Goal: Navigation & Orientation: Find specific page/section

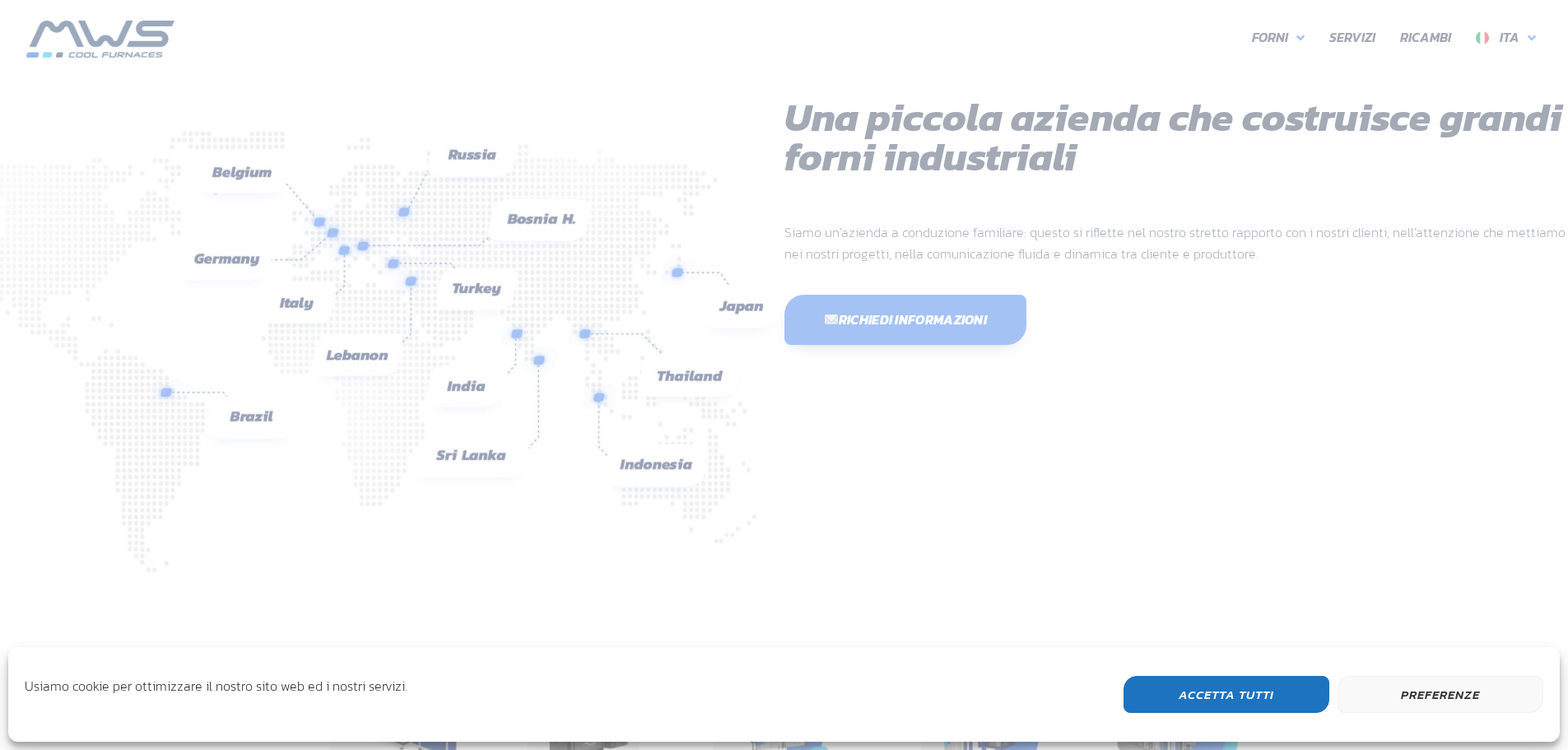
scroll to position [438, 988]
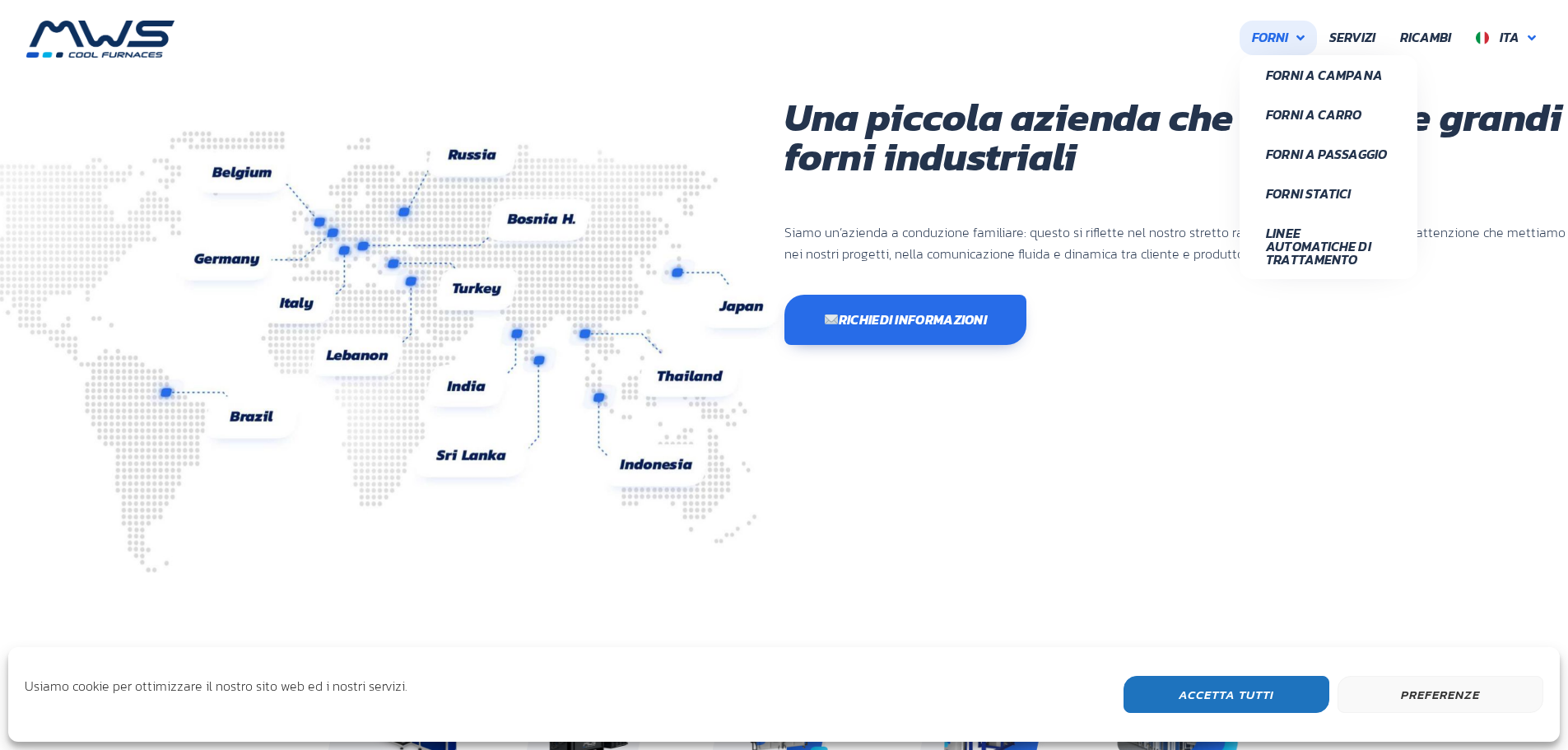
click at [1291, 35] on link "Forni" at bounding box center [1278, 38] width 77 height 35
click at [1319, 189] on span "Forni Statici" at bounding box center [1329, 193] width 125 height 13
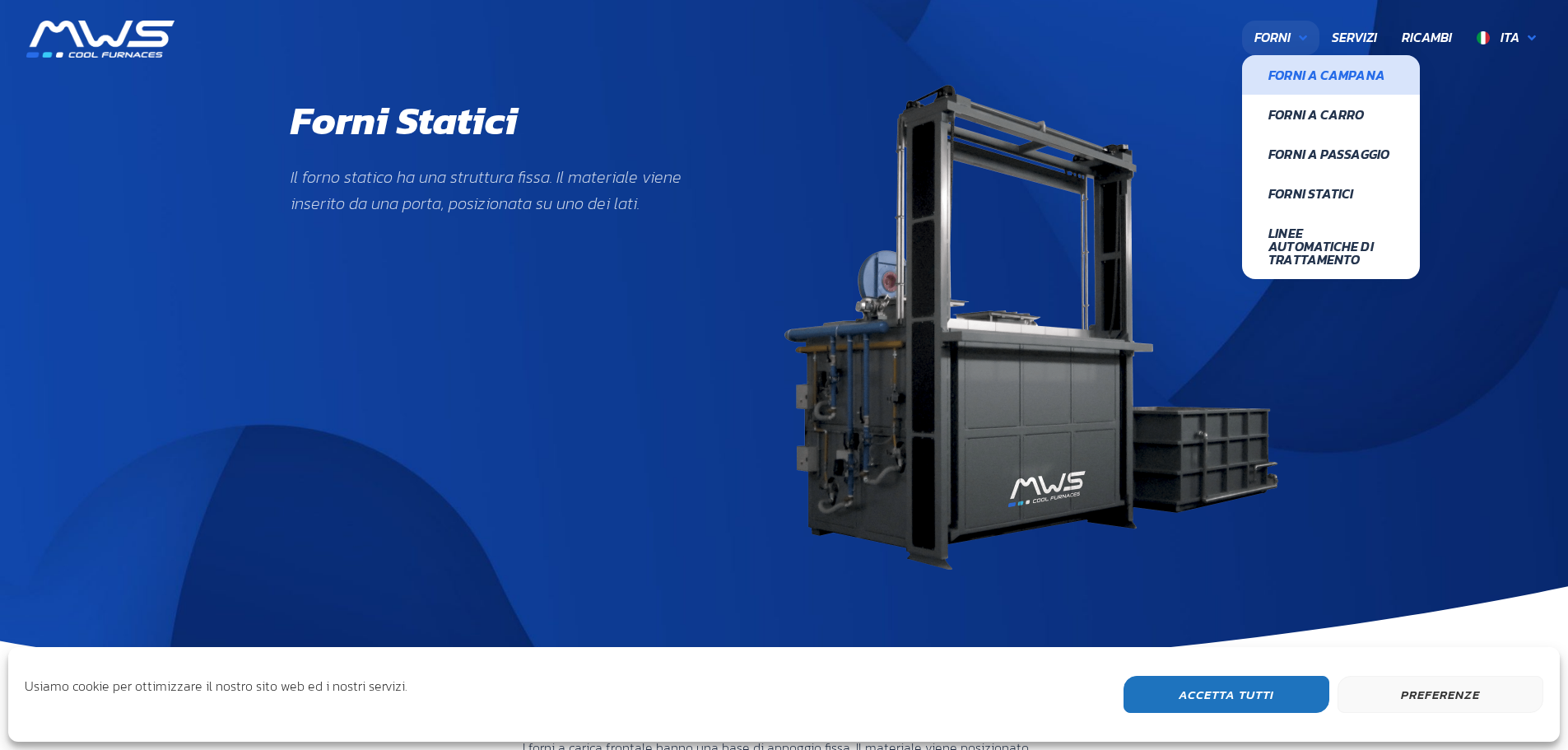
click at [1306, 75] on span "Forni a Campana" at bounding box center [1331, 75] width 125 height 13
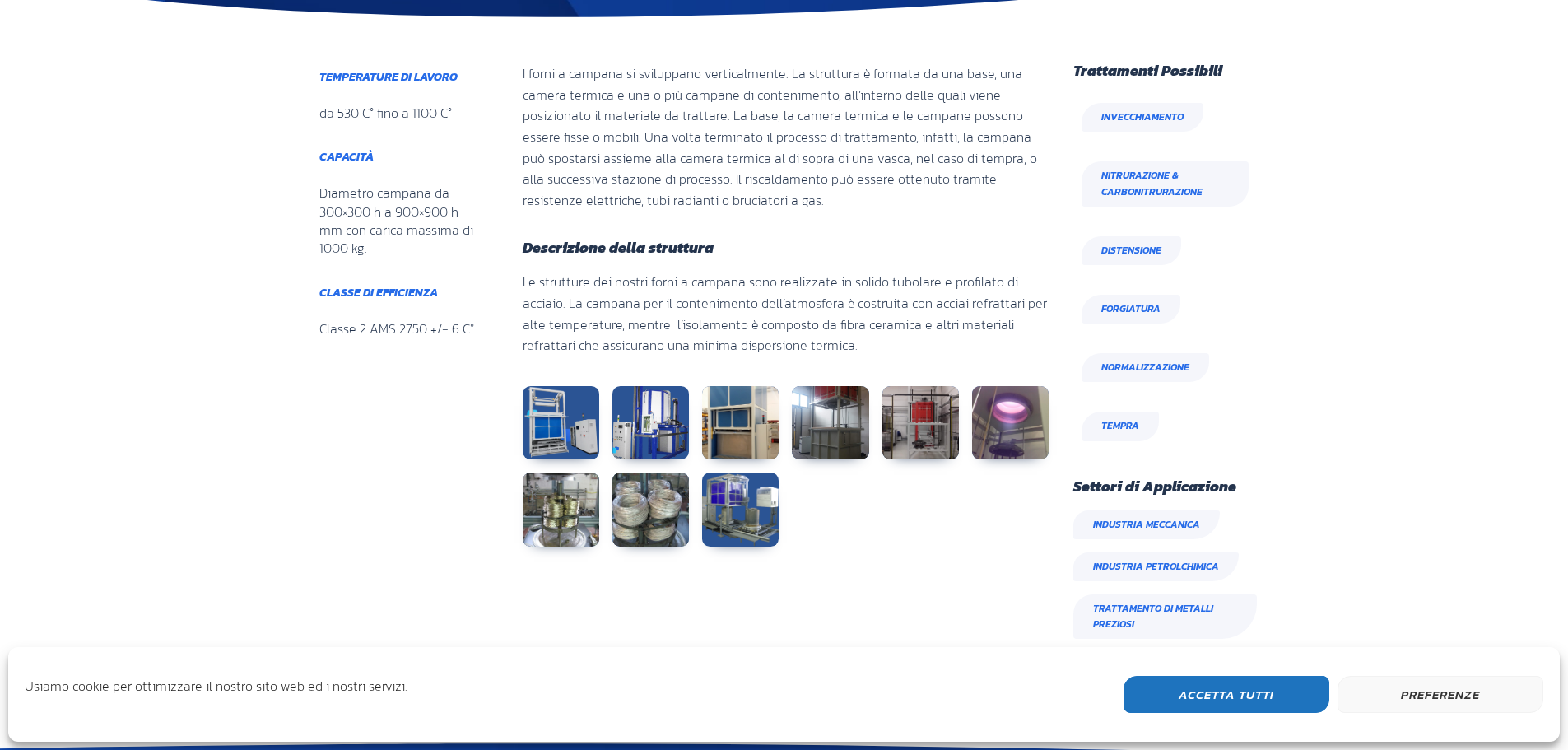
scroll to position [741, 0]
